Goal: Task Accomplishment & Management: Use online tool/utility

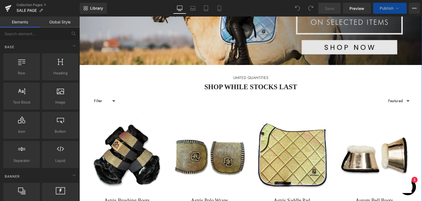
scroll to position [27, 0]
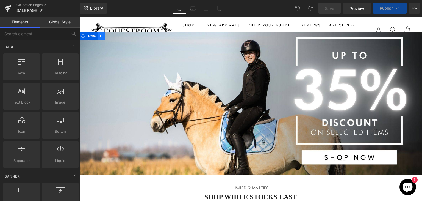
click at [100, 37] on icon at bounding box center [100, 36] width 1 height 2
click at [106, 36] on icon at bounding box center [108, 36] width 4 height 4
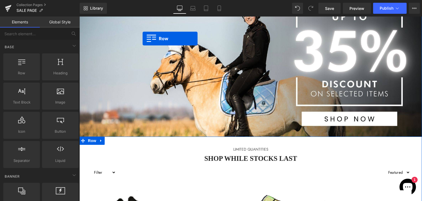
scroll to position [0, 0]
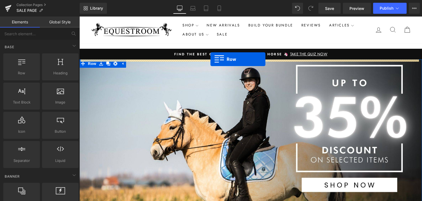
drag, startPoint x: 89, startPoint y: 104, endPoint x: 211, endPoint y: 59, distance: 129.7
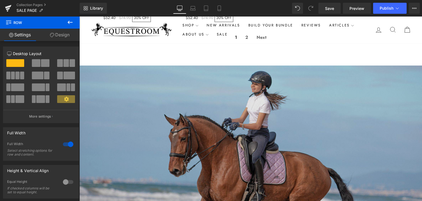
scroll to position [1155, 0]
click at [157, 84] on img at bounding box center [250, 136] width 343 height 143
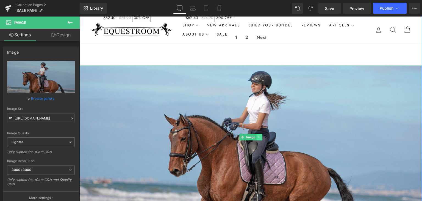
click at [258, 139] on icon at bounding box center [259, 136] width 3 height 3
click at [261, 138] on icon at bounding box center [262, 136] width 3 height 3
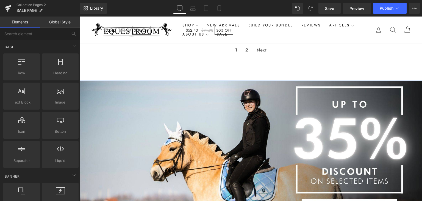
scroll to position [1045, 0]
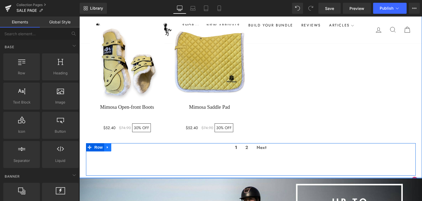
click at [106, 149] on icon at bounding box center [108, 147] width 4 height 4
click at [120, 149] on icon at bounding box center [122, 147] width 4 height 4
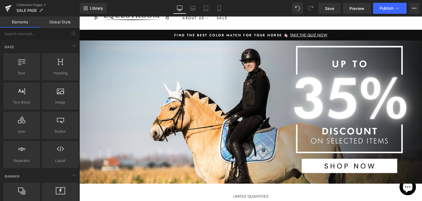
scroll to position [0, 0]
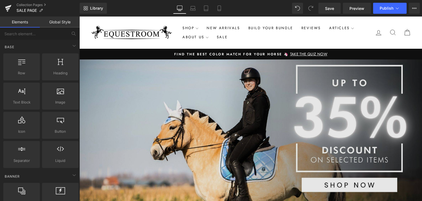
click at [197, 123] on img at bounding box center [250, 130] width 343 height 143
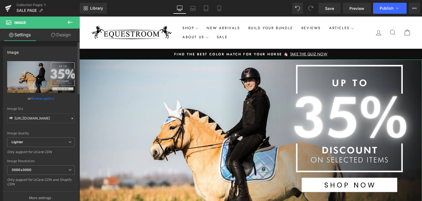
click at [42, 98] on link "Browse gallery" at bounding box center [42, 98] width 23 height 10
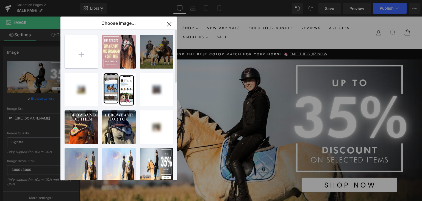
click at [90, 58] on input "file" at bounding box center [81, 51] width 33 height 33
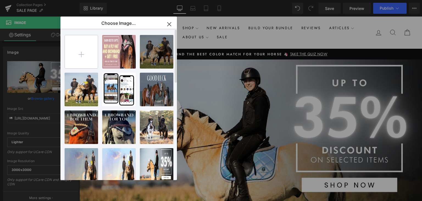
type input "C:\fakepath\Web banners (3).jpg"
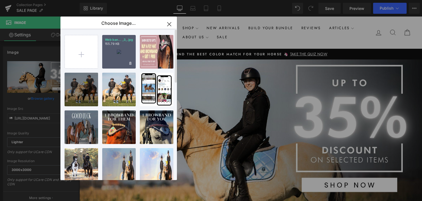
click at [126, 50] on div "Web ban... _3_.jpg 155.79 KB" at bounding box center [119, 52] width 34 height 34
type input "[URL][DOMAIN_NAME]"
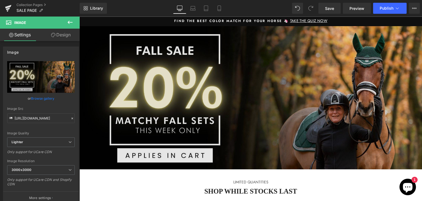
scroll to position [110, 0]
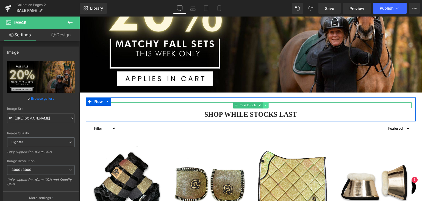
click at [263, 105] on link at bounding box center [266, 105] width 6 height 7
click at [289, 104] on p "LIMITED QUANTITIES" at bounding box center [251, 105] width 322 height 6
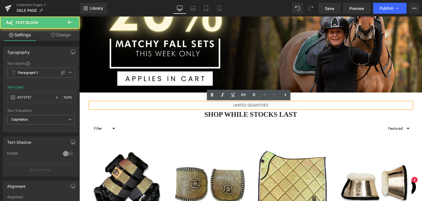
click at [289, 114] on h2 "SHOP WHILE STOCKS LAST" at bounding box center [251, 114] width 322 height 8
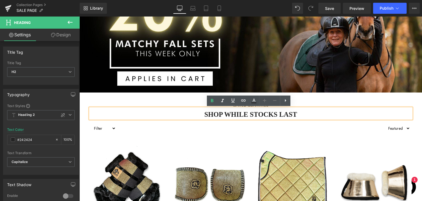
click at [316, 98] on div "LIMITED QUANTITIES Text Block SHOP WHILE STOCKS LAST Heading Row" at bounding box center [251, 109] width 330 height 24
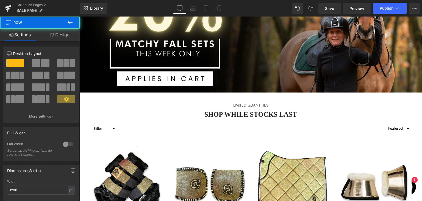
click at [79, 16] on div at bounding box center [79, 16] width 0 height 0
click at [316, 102] on p "LIMITED QUANTITIES" at bounding box center [251, 105] width 322 height 6
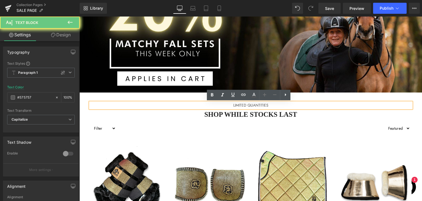
click at [316, 102] on p "LIMITED QUANTITIES" at bounding box center [251, 105] width 322 height 6
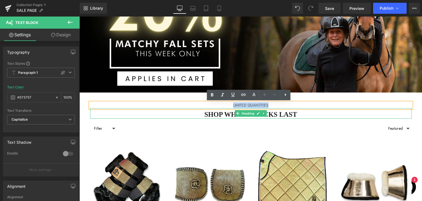
click at [306, 114] on h2 "SHOP WHILE STOCKS LAST" at bounding box center [251, 114] width 322 height 8
click at [306, 116] on h2 "SHOP WHILE STOCKS LAST" at bounding box center [251, 114] width 322 height 8
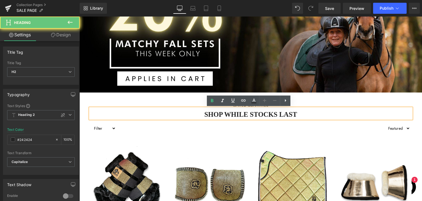
click at [306, 116] on h2 "SHOP WHILE STOCKS LAST" at bounding box center [251, 114] width 322 height 8
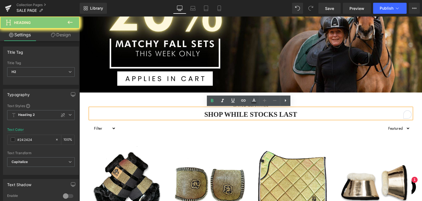
click at [306, 115] on h2 "SHOP WHILE STOCKS LAST" at bounding box center [251, 114] width 322 height 8
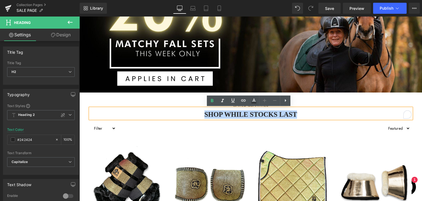
click at [306, 115] on h2 "SHOP WHILE STOCKS LAST" at bounding box center [251, 114] width 322 height 8
paste div "To enrich screen reader interactions, please activate Accessibility in Grammarl…"
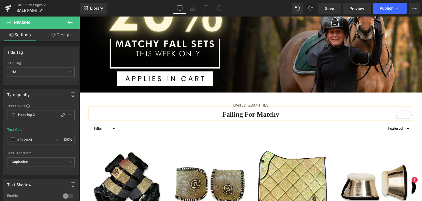
click at [306, 114] on h2 "Falling for Matchy" at bounding box center [251, 114] width 322 height 8
click at [307, 114] on h2 "Falling for Matchy" at bounding box center [251, 114] width 322 height 8
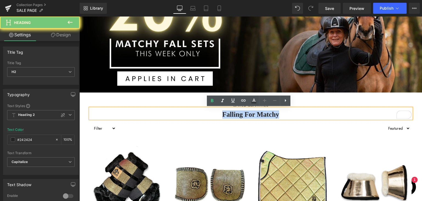
click at [307, 114] on h2 "Falling for Matchy" at bounding box center [251, 114] width 322 height 8
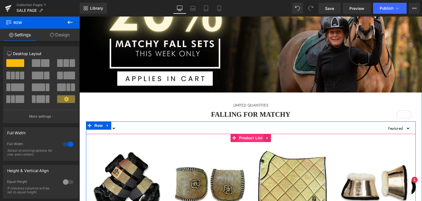
click at [254, 135] on span "Product List" at bounding box center [251, 138] width 26 height 8
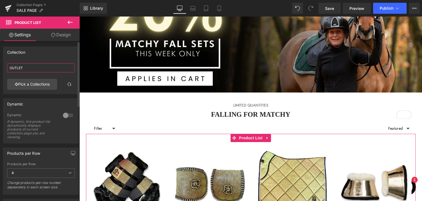
click at [31, 67] on input "OUTLET" at bounding box center [41, 67] width 68 height 9
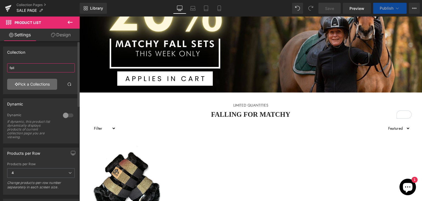
type input "fall"
click at [26, 85] on link "Pick a Collections" at bounding box center [32, 84] width 50 height 11
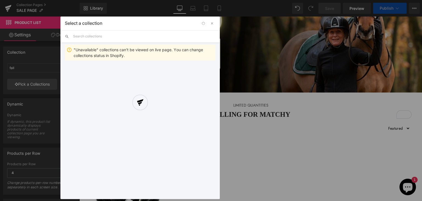
click at [51, 0] on div "Product List You are previewing how the will restyle your page. You can not edi…" at bounding box center [211, 0] width 422 height 0
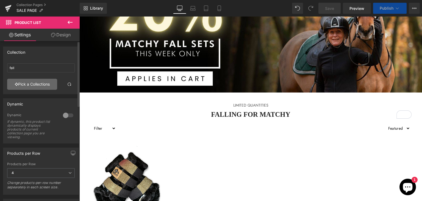
click at [54, 82] on link "Pick a Collections" at bounding box center [32, 84] width 50 height 11
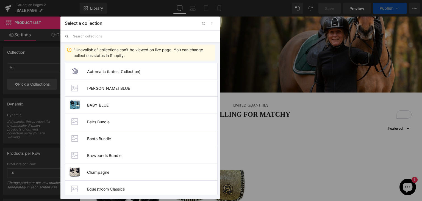
click at [95, 37] on input "text" at bounding box center [144, 36] width 142 height 12
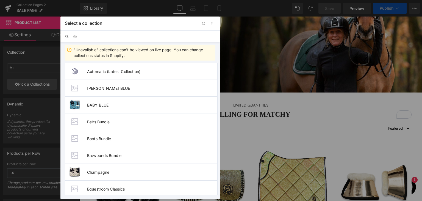
type input "d"
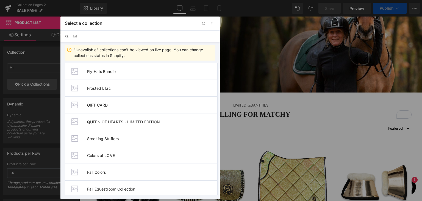
type input "fall"
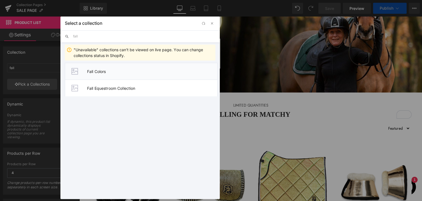
click at [170, 73] on li "Fall Colors" at bounding box center [141, 71] width 153 height 17
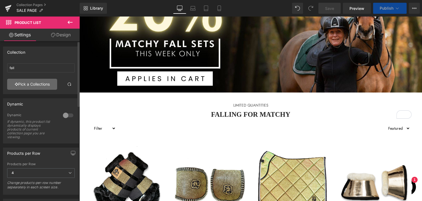
click at [36, 79] on link "Pick a Collections" at bounding box center [32, 84] width 50 height 11
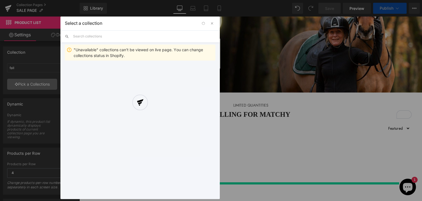
click at [35, 0] on div "Product List You are previewing how the will restyle your page. You can not edi…" at bounding box center [211, 0] width 422 height 0
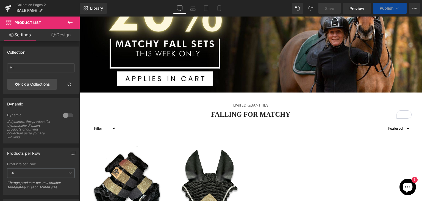
scroll to position [110, 0]
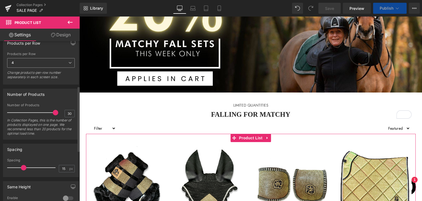
click at [50, 59] on span "4" at bounding box center [41, 63] width 68 height 10
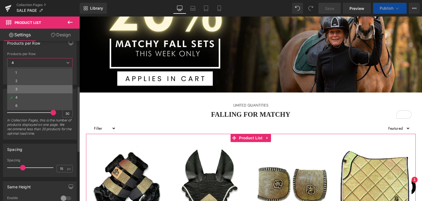
click at [38, 86] on li "3" at bounding box center [39, 89] width 65 height 8
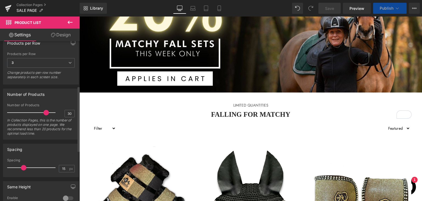
drag, startPoint x: 47, startPoint y: 111, endPoint x: 52, endPoint y: 101, distance: 10.6
click at [49, 110] on span at bounding box center [45, 112] width 5 height 5
click at [64, 62] on span "3" at bounding box center [41, 63] width 68 height 10
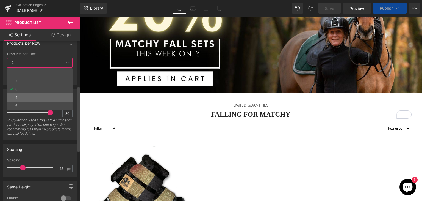
click at [40, 99] on li "4" at bounding box center [39, 97] width 65 height 8
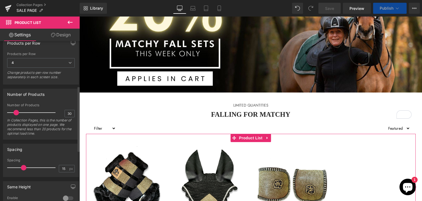
scroll to position [137, 0]
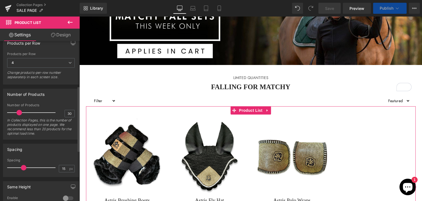
drag, startPoint x: 46, startPoint y: 110, endPoint x: 20, endPoint y: 114, distance: 26.9
click at [20, 114] on div at bounding box center [33, 112] width 46 height 11
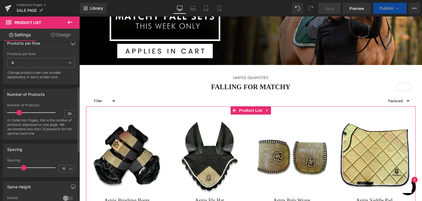
drag, startPoint x: 20, startPoint y: 112, endPoint x: 35, endPoint y: 114, distance: 15.5
click at [19, 112] on span at bounding box center [18, 112] width 5 height 5
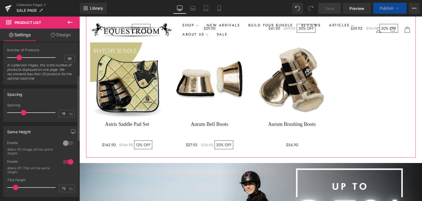
scroll to position [82, 0]
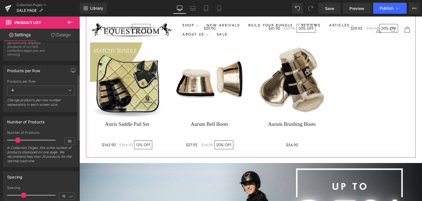
click at [17, 138] on span at bounding box center [17, 139] width 5 height 5
click at [54, 92] on span "4" at bounding box center [41, 91] width 68 height 10
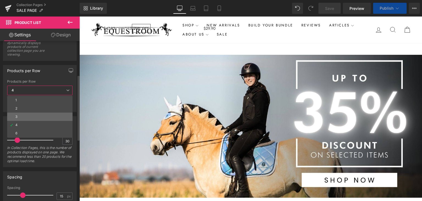
click at [44, 118] on li "3" at bounding box center [39, 116] width 65 height 8
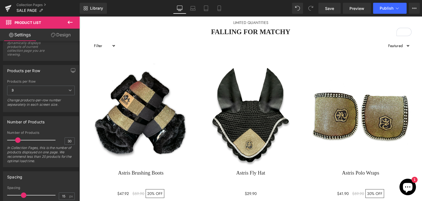
scroll to position [0, 0]
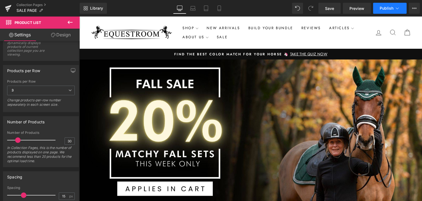
click at [379, 10] on button "Publish" at bounding box center [390, 8] width 34 height 11
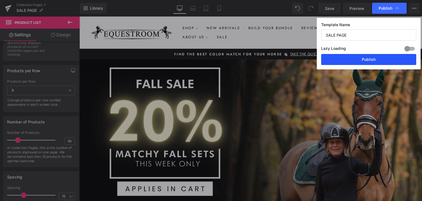
click at [356, 62] on button "Publish" at bounding box center [368, 59] width 95 height 11
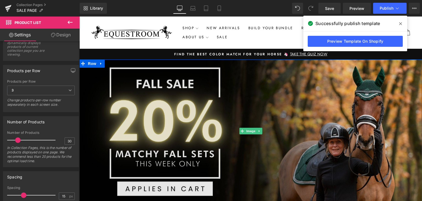
scroll to position [55, 0]
